Goal: Find specific page/section: Find specific page/section

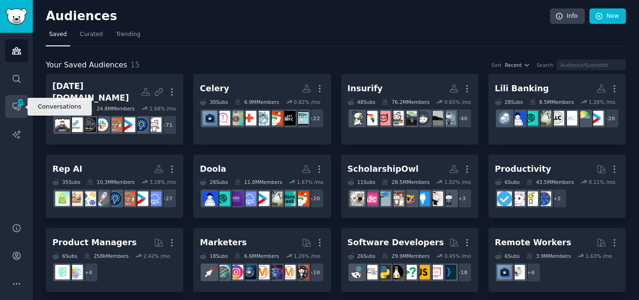
click at [17, 108] on icon "Sidebar" at bounding box center [16, 106] width 7 height 7
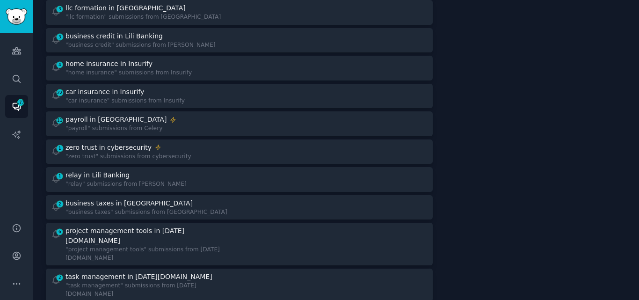
scroll to position [285, 0]
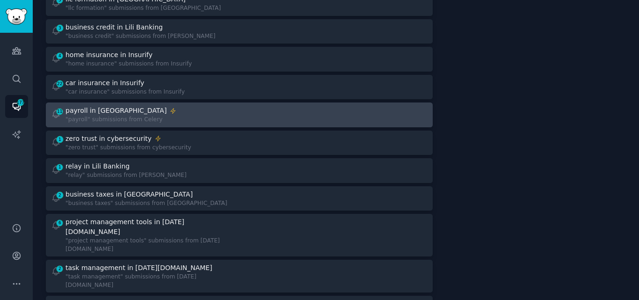
click at [169, 109] on div "11 payroll in Celery "payroll" submissions from Celery" at bounding box center [142, 115] width 182 height 18
